Goal: Information Seeking & Learning: Learn about a topic

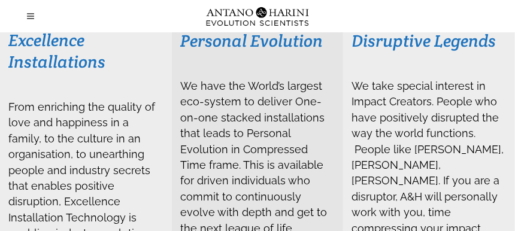
scroll to position [300, 0]
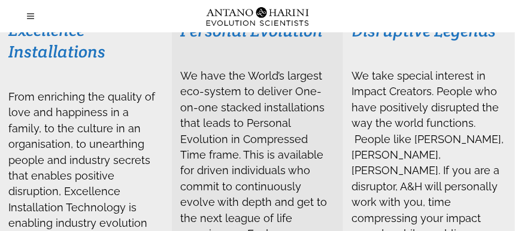
click at [20, 48] on h3 "Excellence Installations" at bounding box center [85, 40] width 155 height 43
click at [58, 105] on span "From enriching the quality of love and happiness in a family, to the culture in…" at bounding box center [83, 221] width 151 height 275
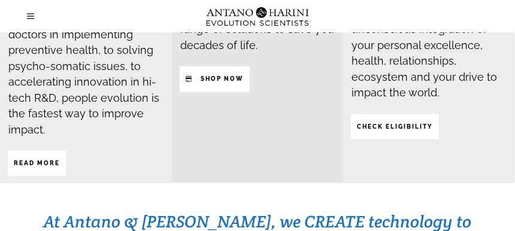
scroll to position [539, 0]
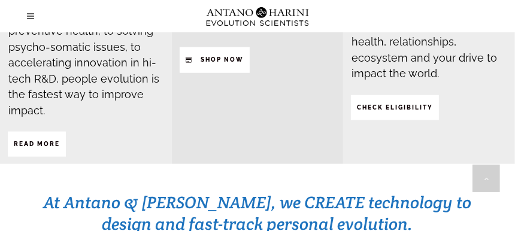
click at [52, 141] on strong "Read More" at bounding box center [37, 144] width 46 height 7
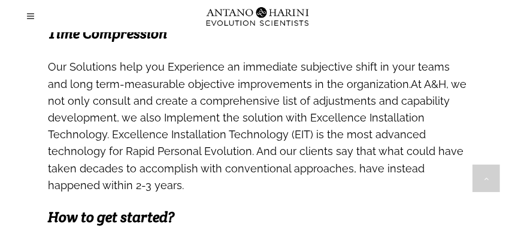
scroll to position [1123, 0]
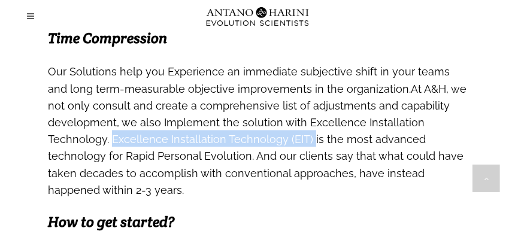
drag, startPoint x: 111, startPoint y: 123, endPoint x: 309, endPoint y: 129, distance: 197.3
click at [309, 129] on span "At A&H, we not only consult and create a comprehensive list of adjustments and …" at bounding box center [257, 137] width 419 height 123
copy span "Excellence Installation Technology (EIT)"
